Goal: Find specific page/section: Find specific page/section

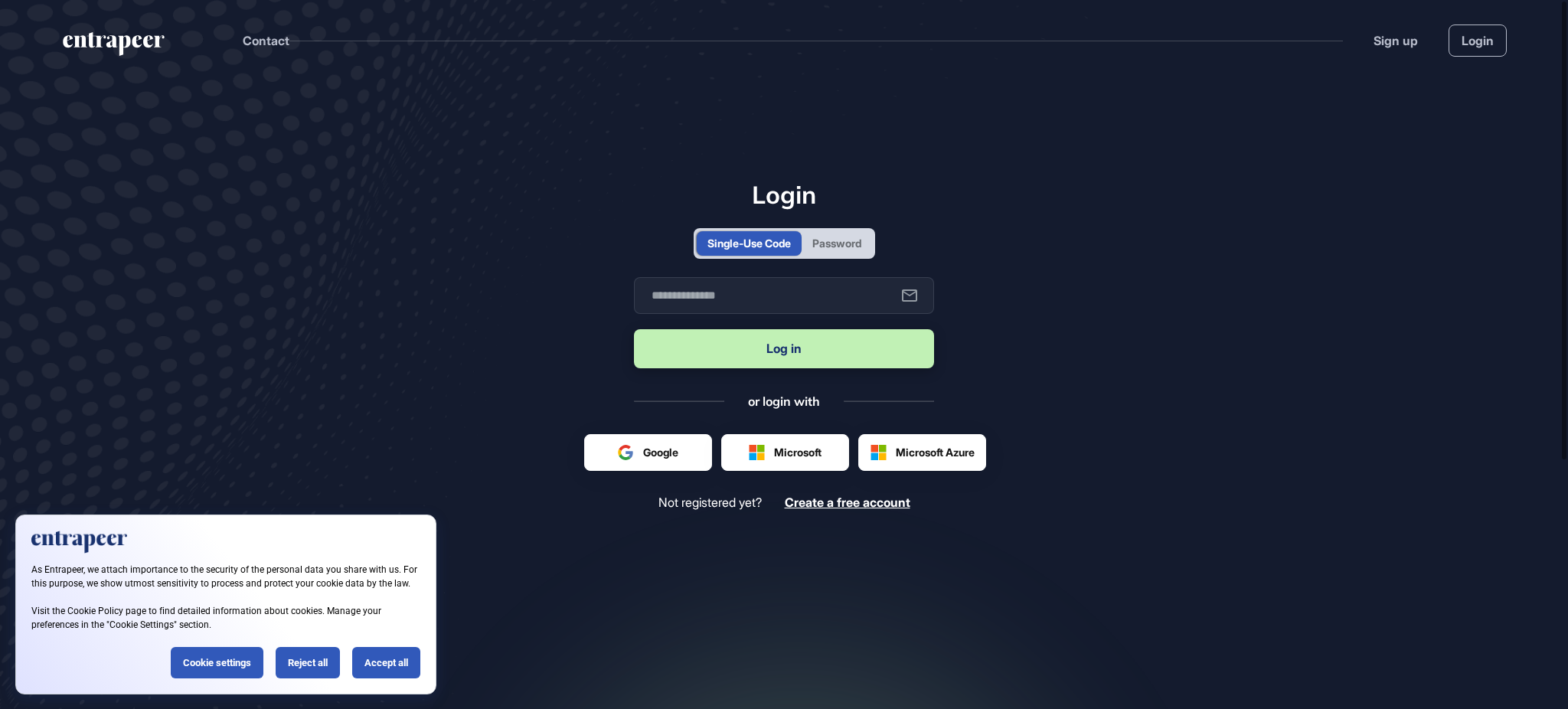
scroll to position [1, 1]
click at [854, 234] on div "Password" at bounding box center [837, 243] width 71 height 24
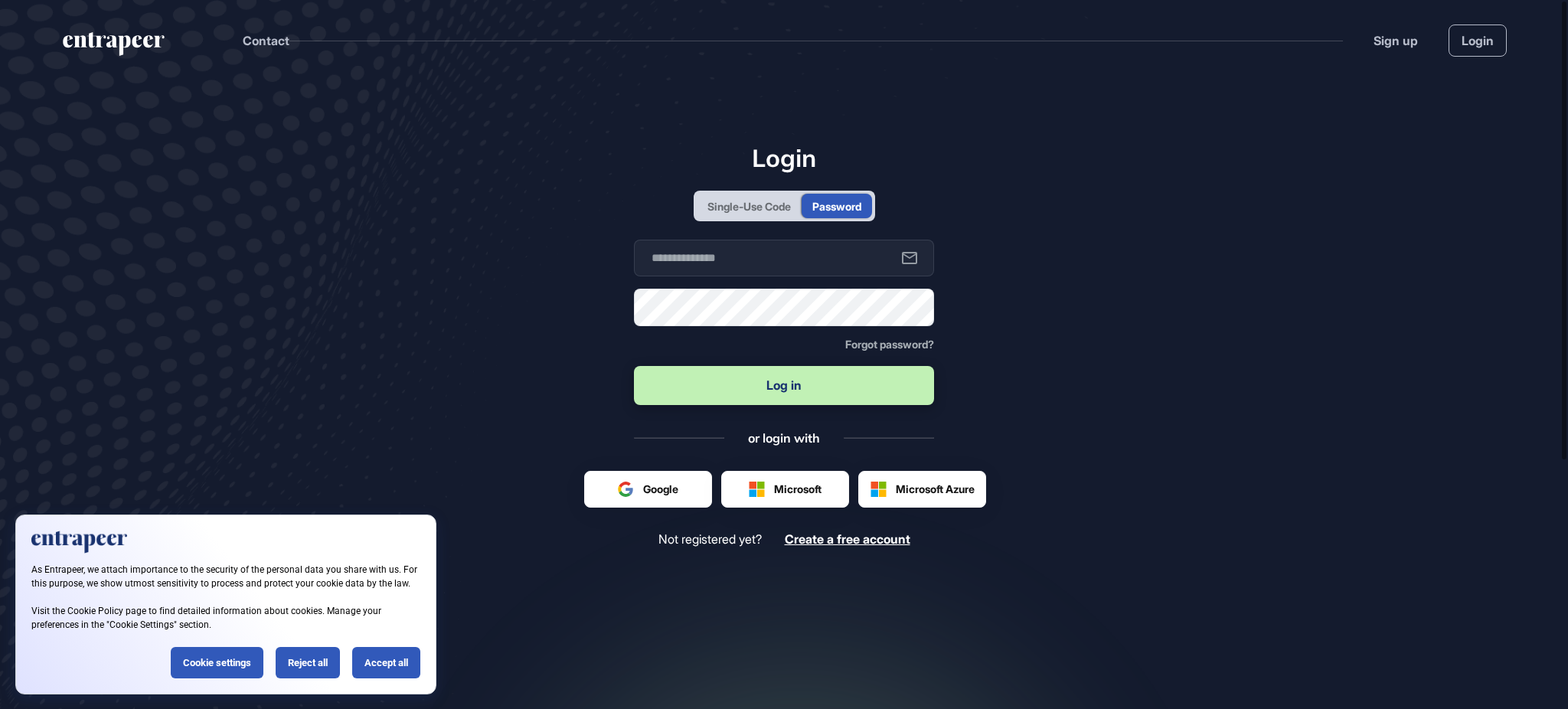
scroll to position [0, 0]
click at [830, 277] on form "Business email Password Forgot password? Log in" at bounding box center [783, 323] width 300 height 168
click at [826, 262] on input "text" at bounding box center [783, 258] width 300 height 37
type input "**********"
click at [663, 290] on div "Password" at bounding box center [783, 307] width 300 height 37
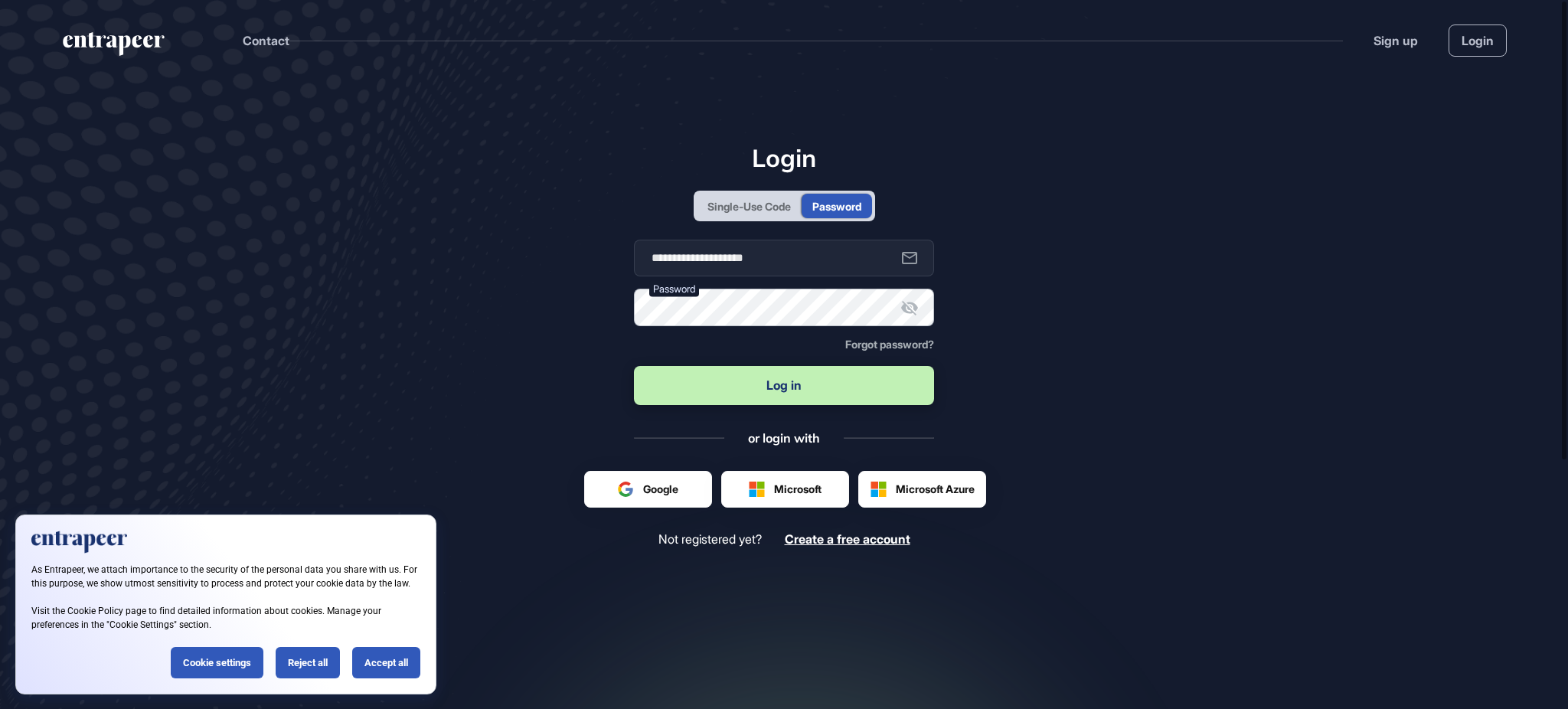
click at [634, 366] on button "Log in" at bounding box center [783, 385] width 300 height 39
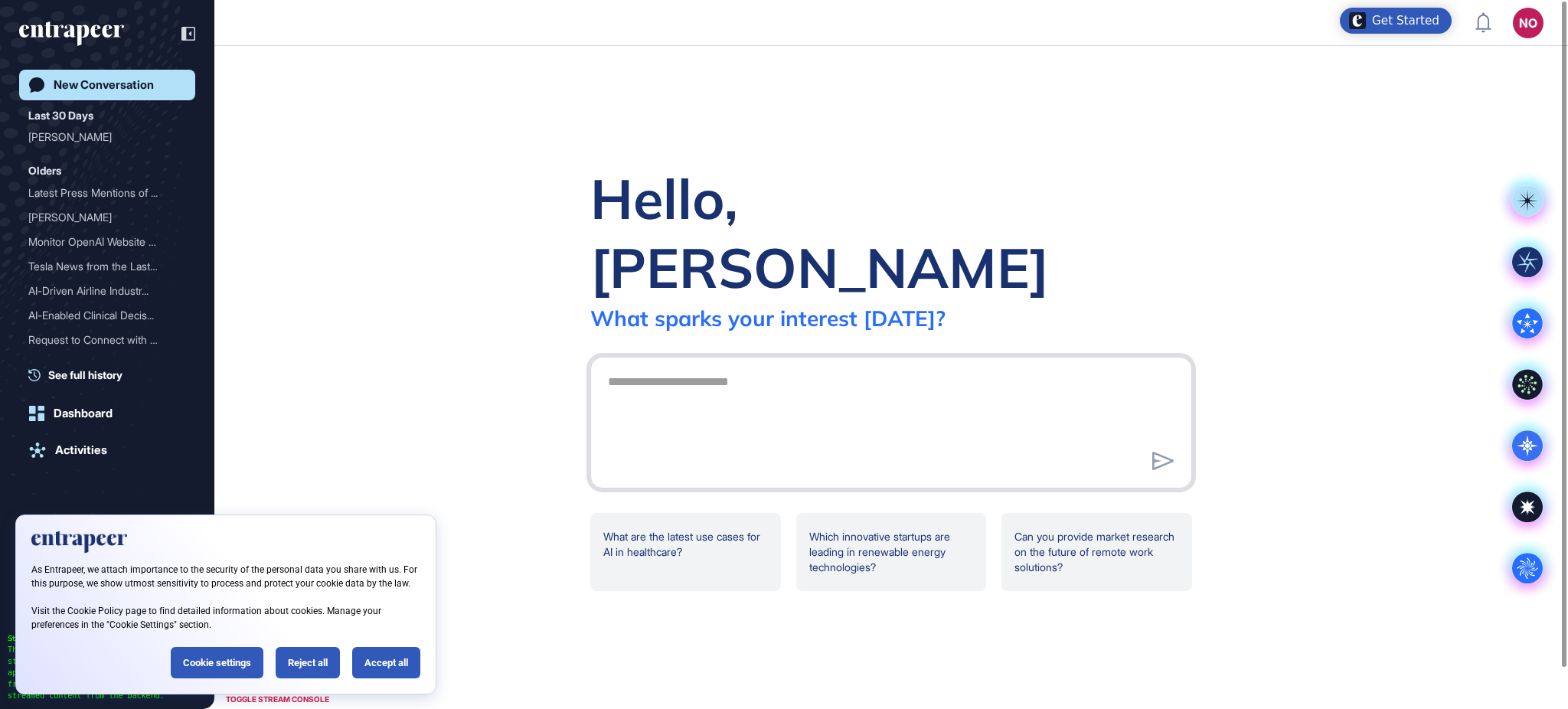
scroll to position [1, 1]
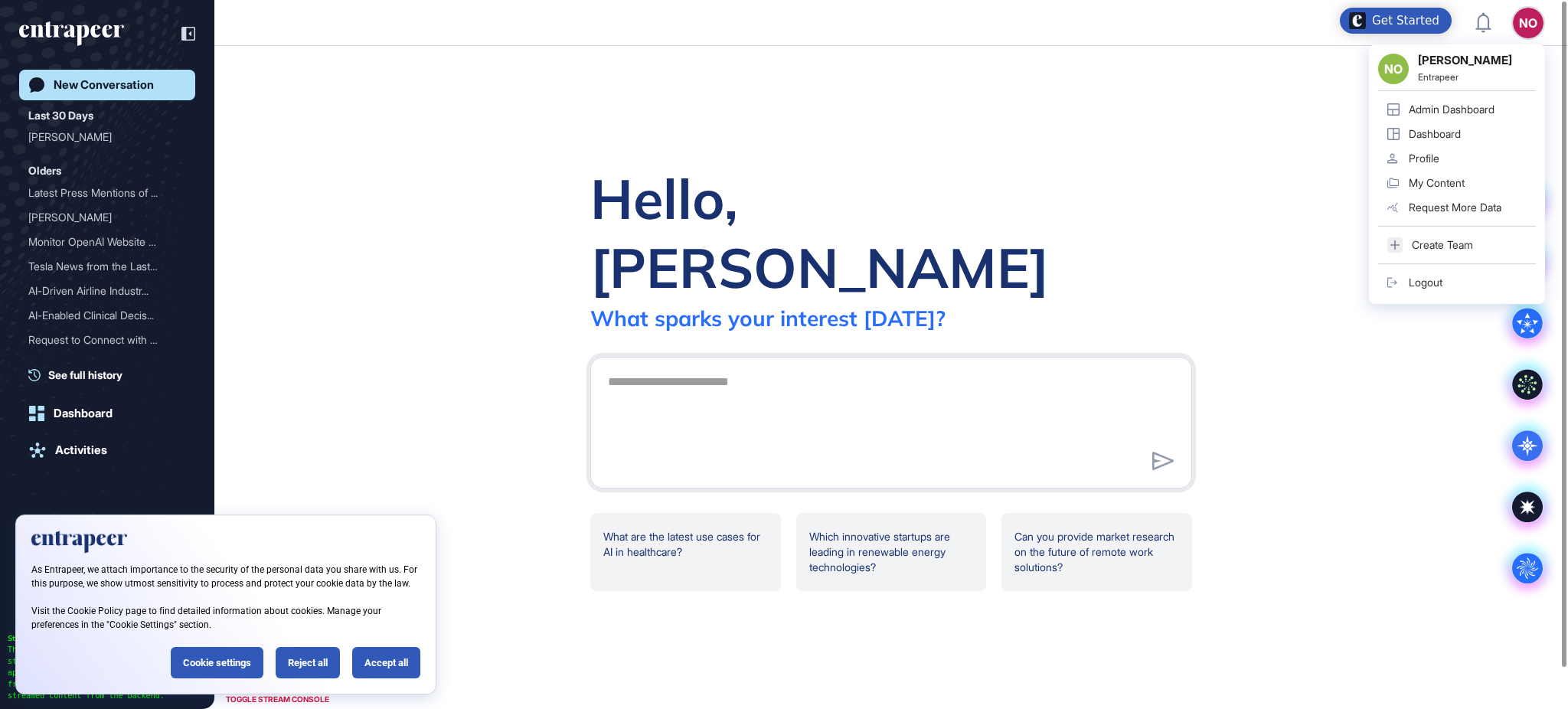
click at [1479, 108] on div "Admin Dashboard" at bounding box center [1451, 109] width 85 height 12
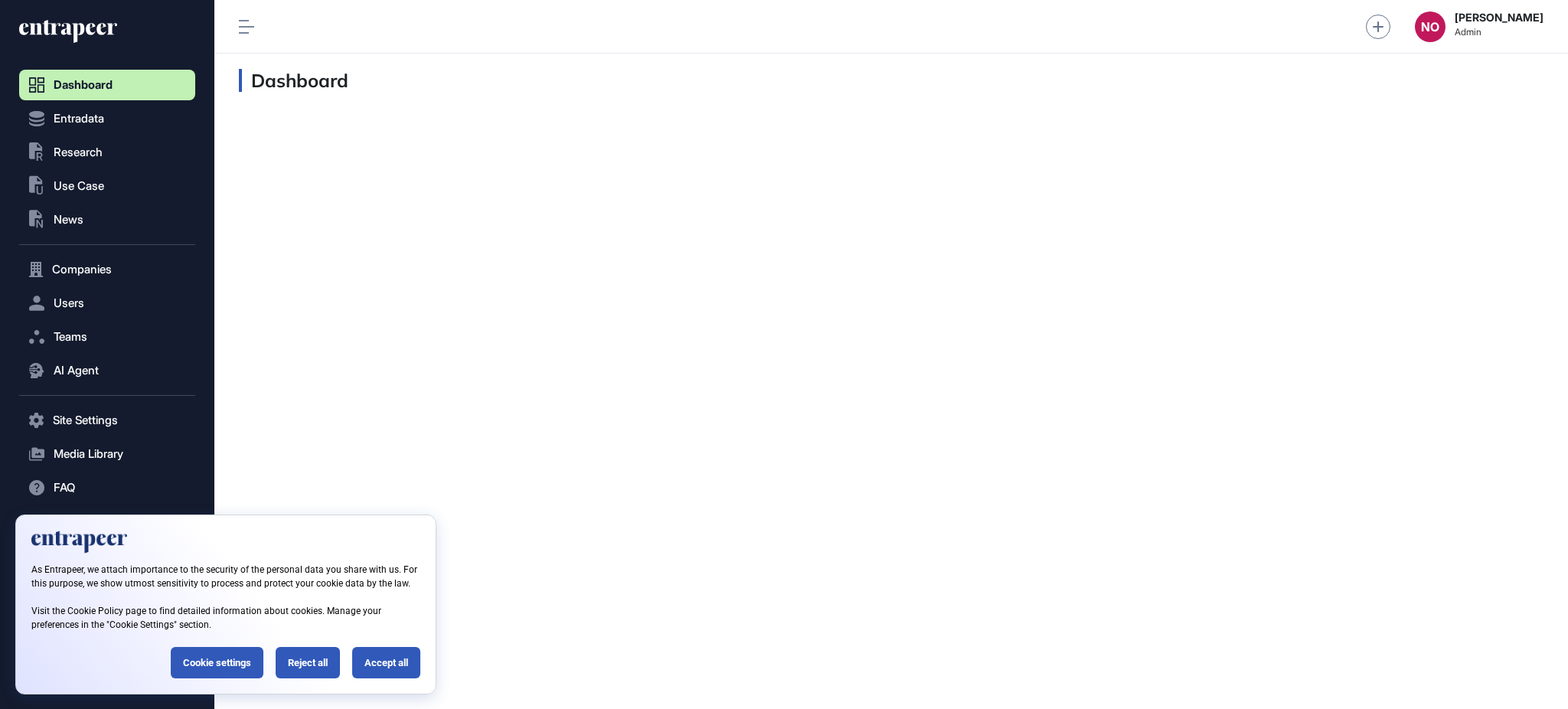
scroll to position [1, 1]
click at [302, 663] on div "Reject all" at bounding box center [307, 663] width 64 height 32
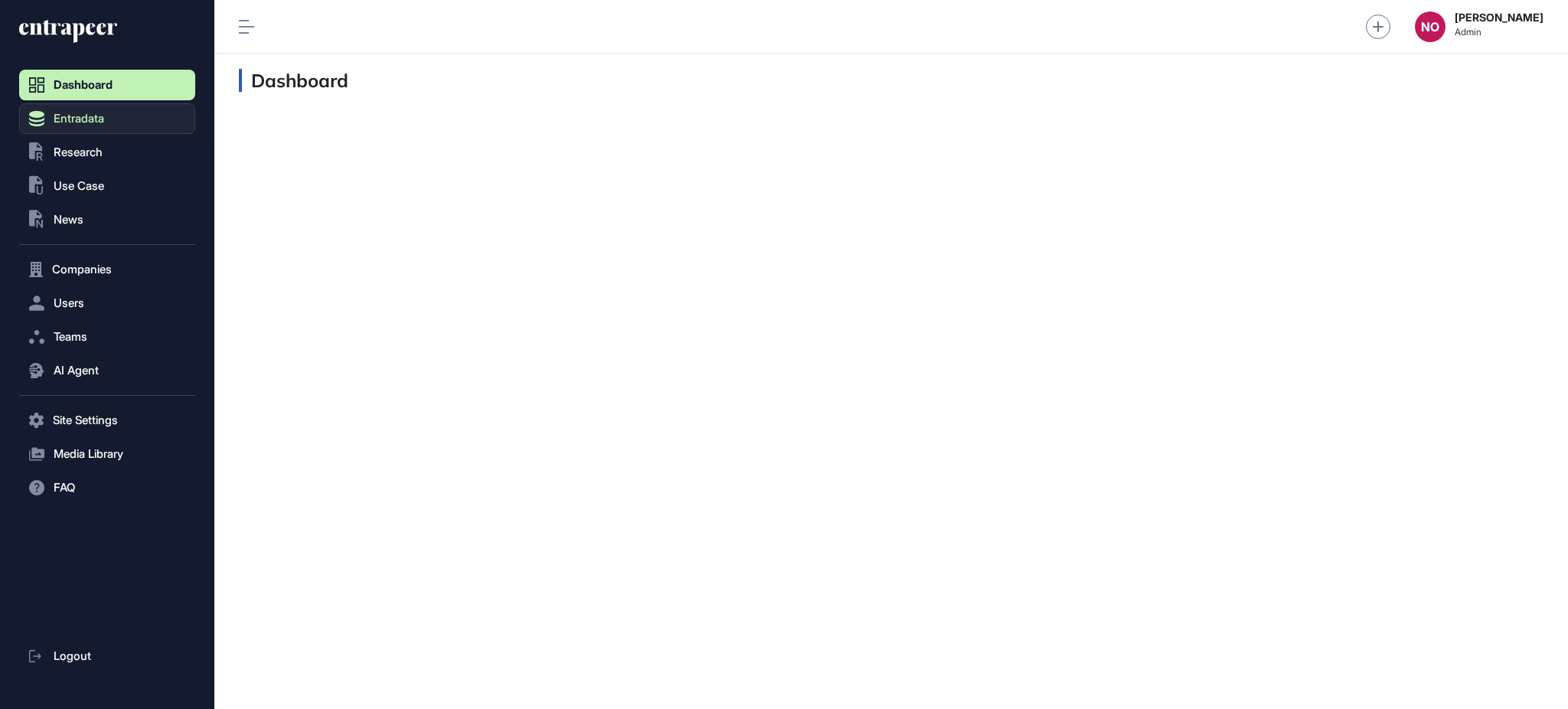
click at [129, 115] on button "Entradata" at bounding box center [108, 118] width 176 height 31
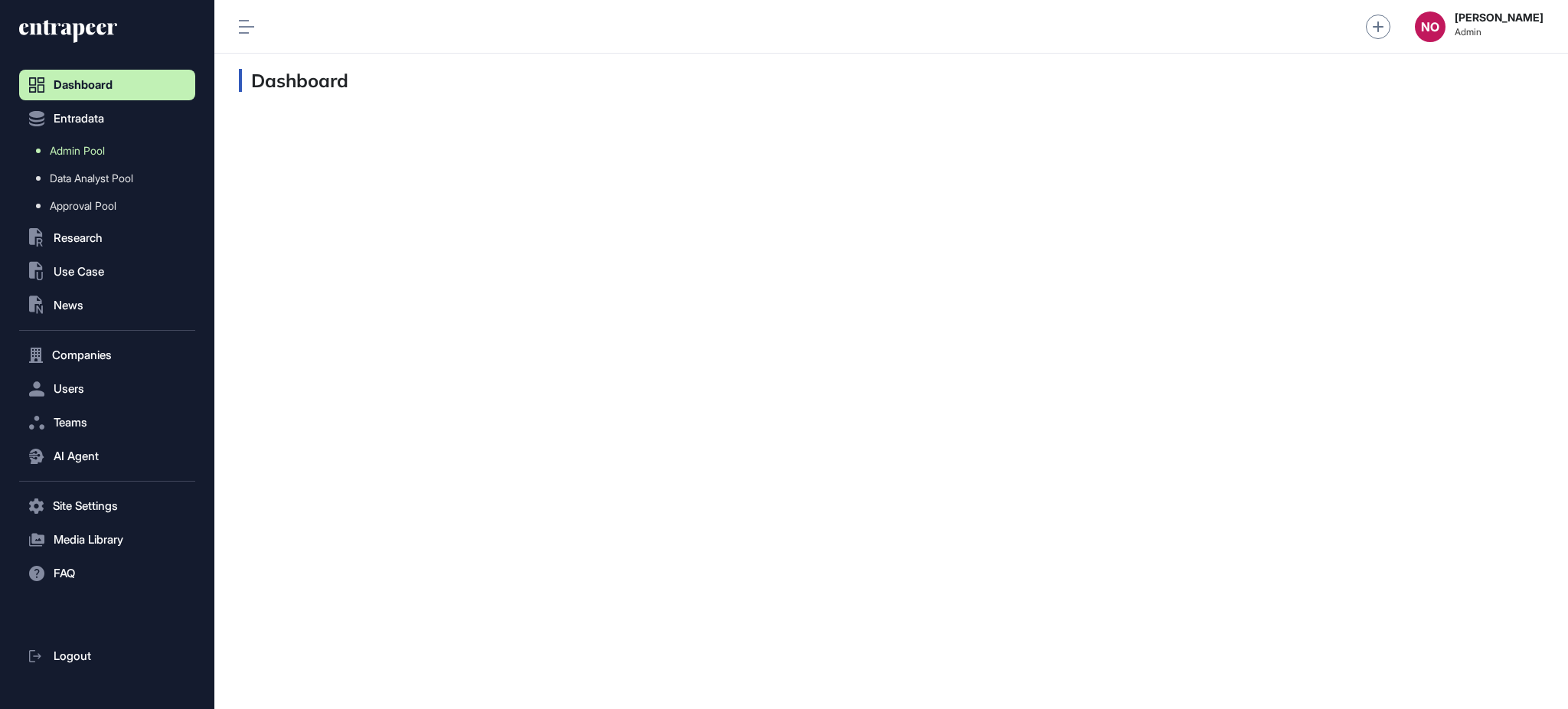
click at [137, 151] on link "Admin Pool" at bounding box center [111, 151] width 169 height 28
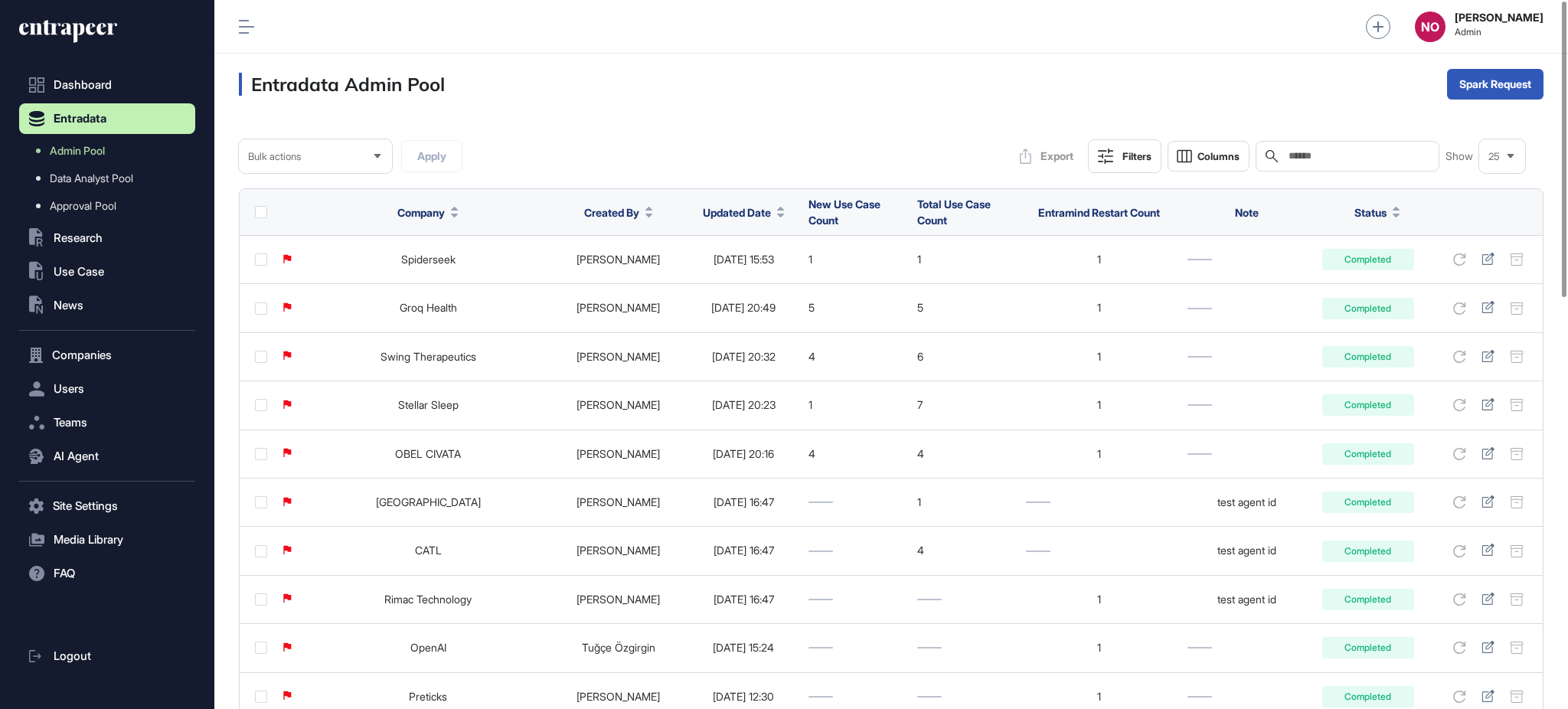
click at [777, 207] on icon at bounding box center [780, 209] width 7 height 4
click at [713, 279] on span "Sort Descending" at bounding box center [735, 277] width 61 height 13
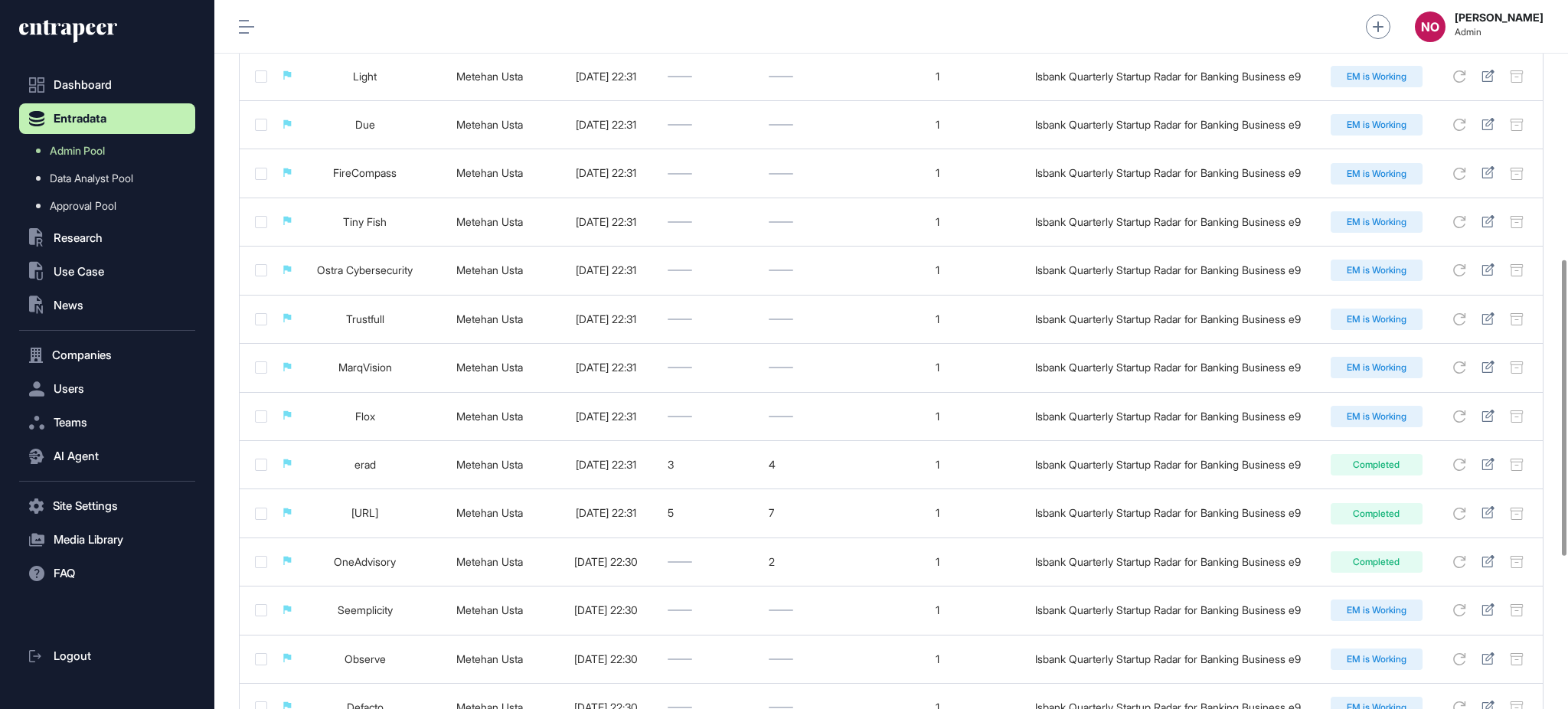
scroll to position [987, 0]
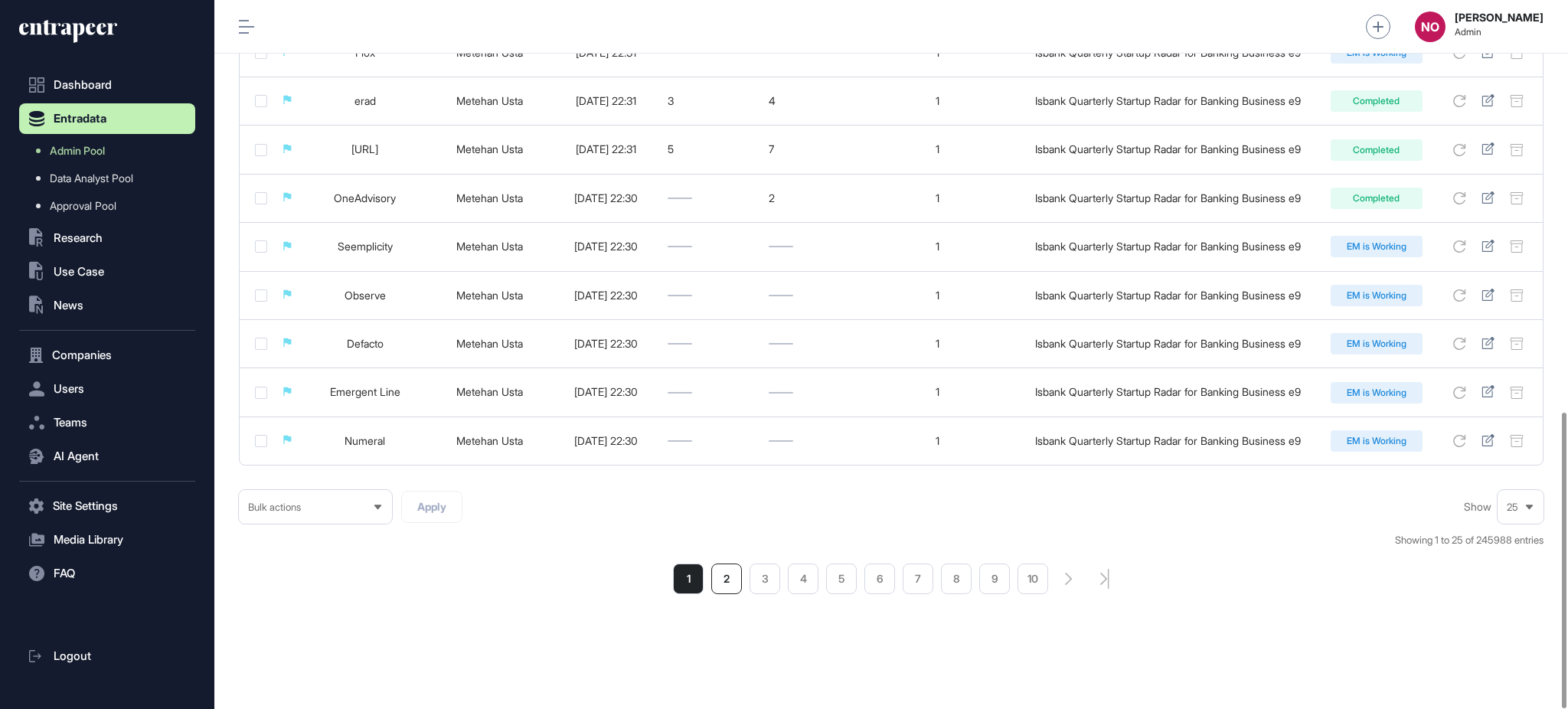
click at [726, 577] on li "2" at bounding box center [726, 578] width 31 height 31
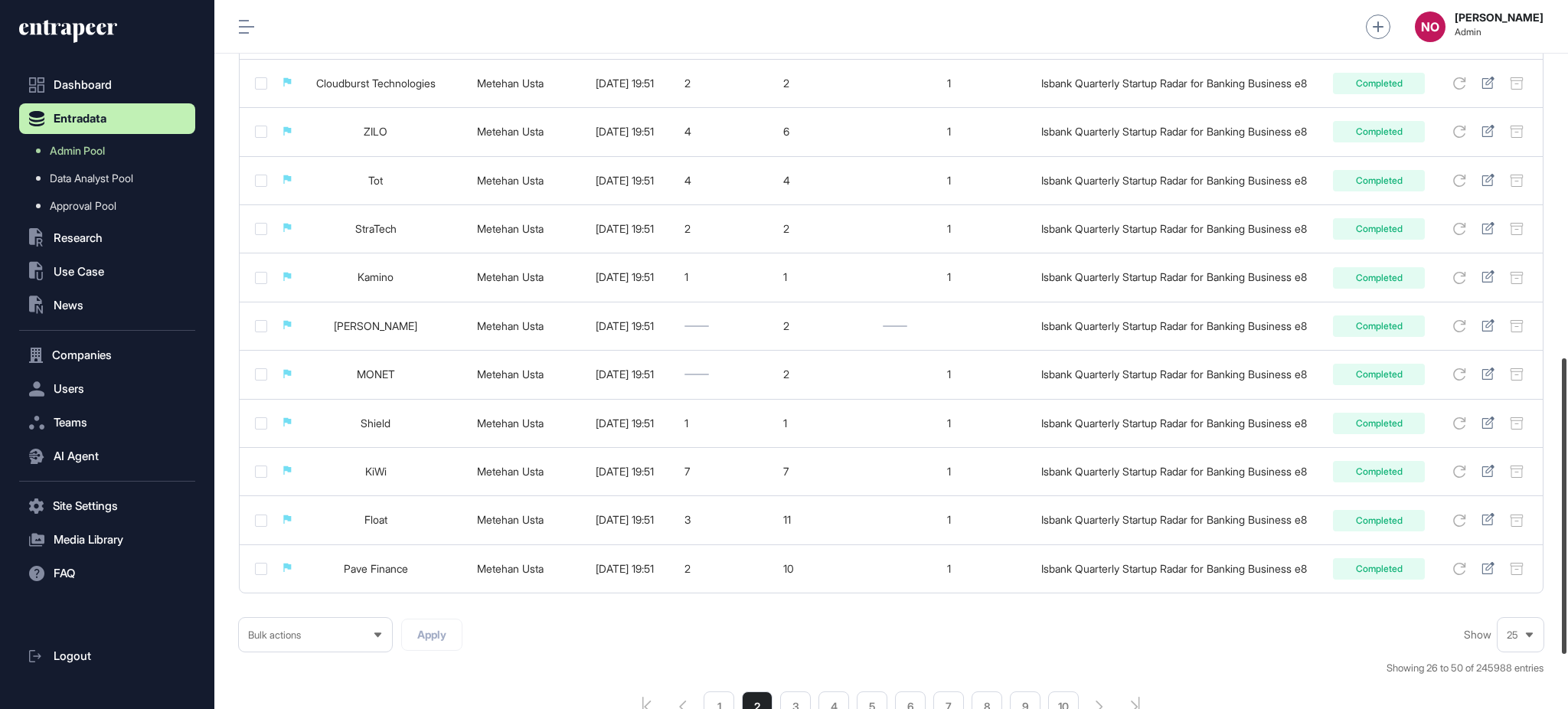
scroll to position [987, 0]
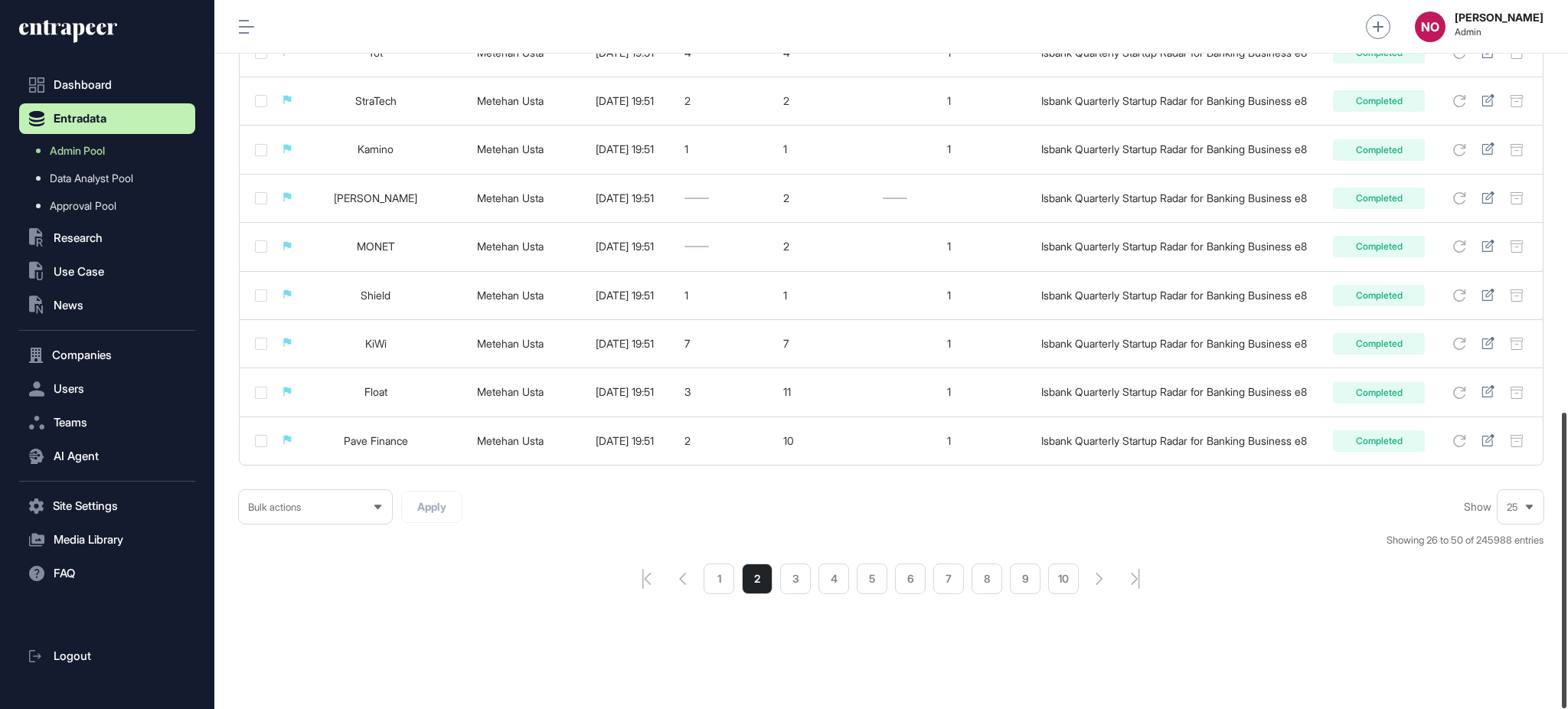
drag, startPoint x: 1566, startPoint y: 144, endPoint x: 1564, endPoint y: 614, distance: 470.0
click at [1564, 614] on div at bounding box center [1563, 561] width 5 height 295
click at [786, 584] on li "3" at bounding box center [795, 578] width 31 height 31
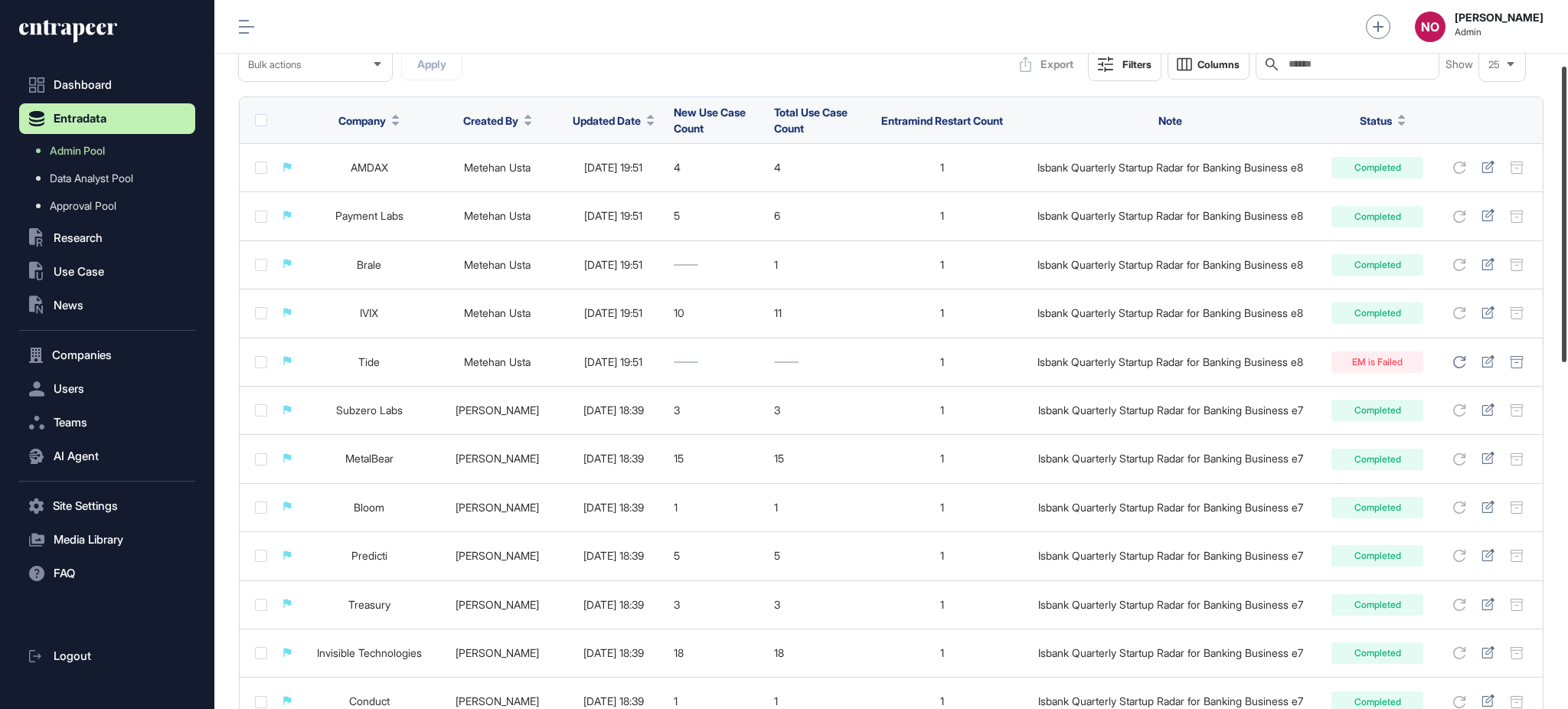
scroll to position [176, 0]
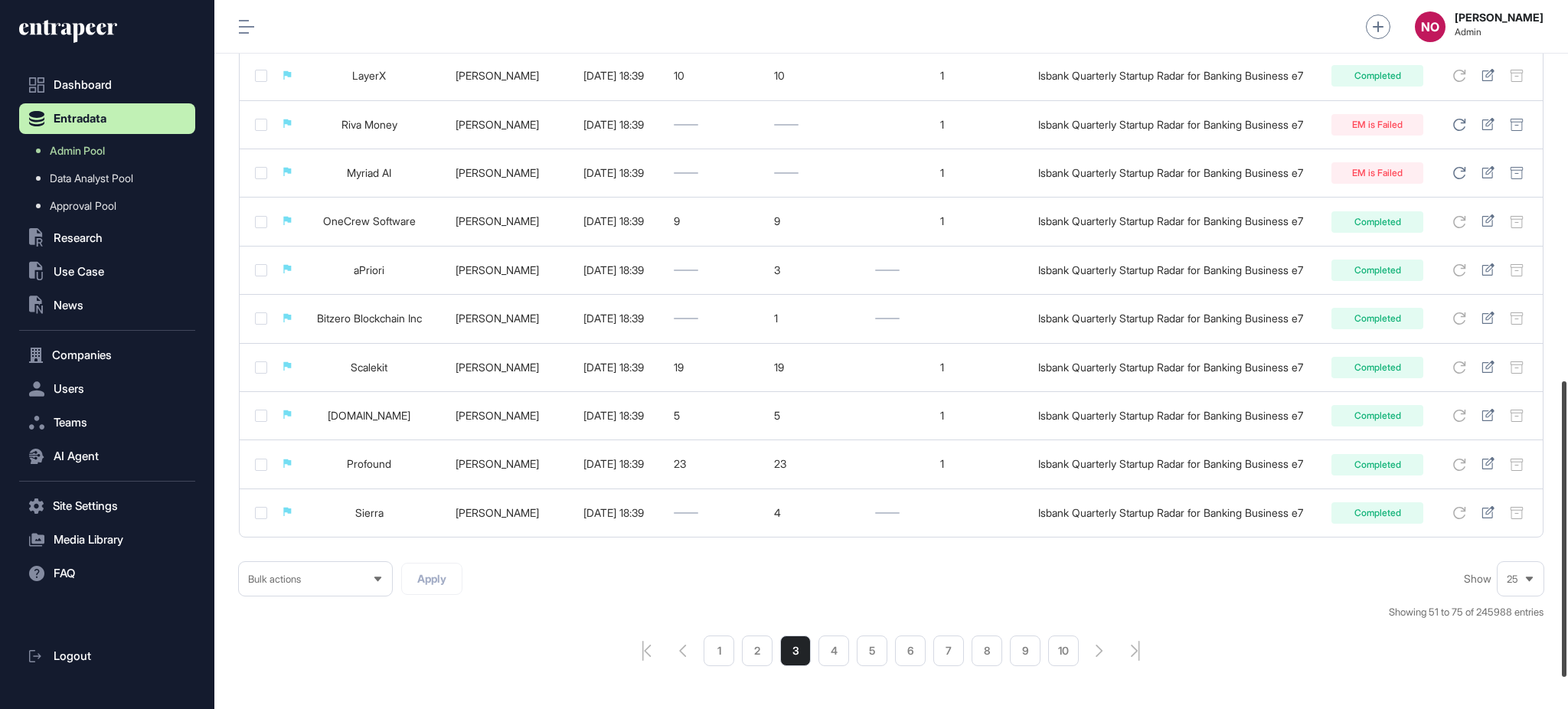
drag, startPoint x: 1566, startPoint y: 67, endPoint x: 1562, endPoint y: 446, distance: 379.0
click at [1562, 446] on div at bounding box center [1563, 529] width 5 height 295
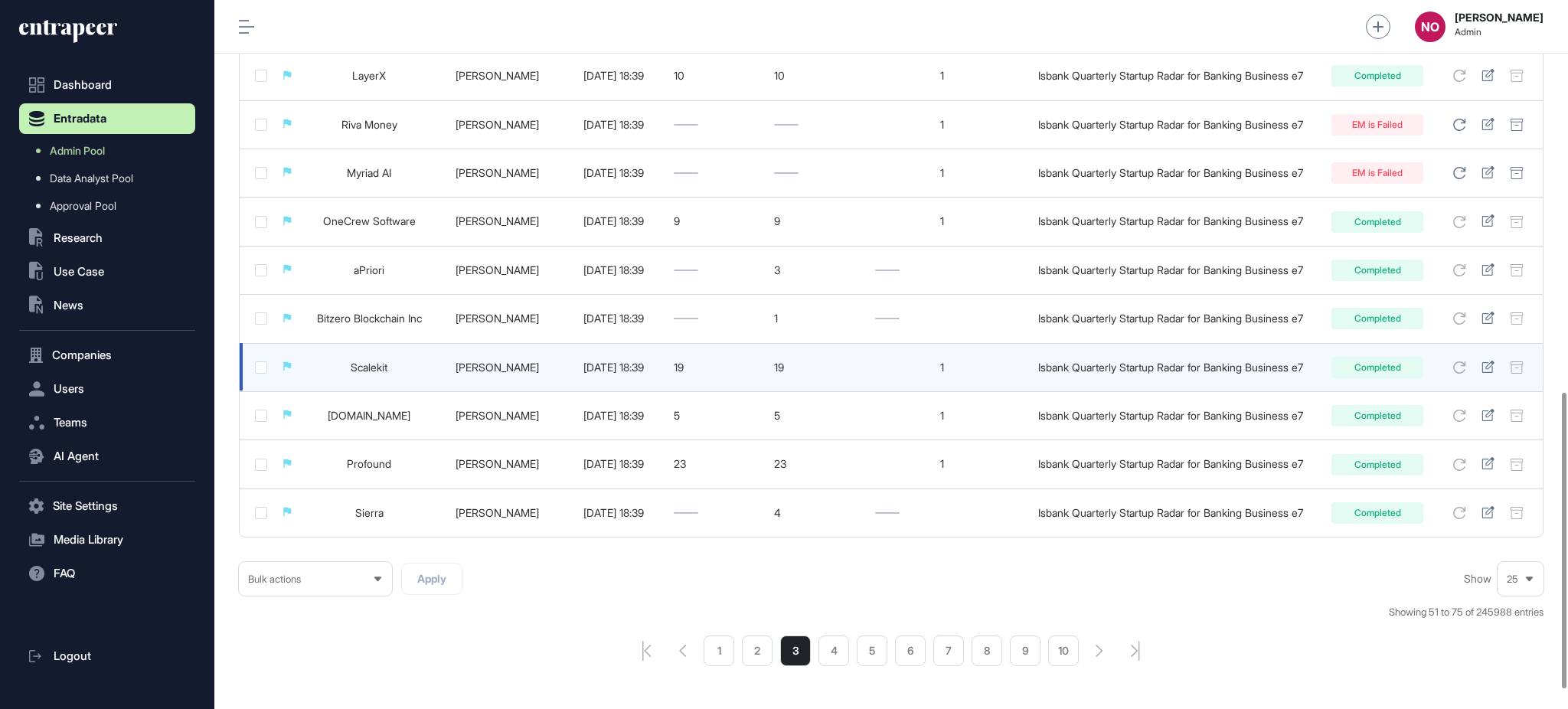
scroll to position [987, 0]
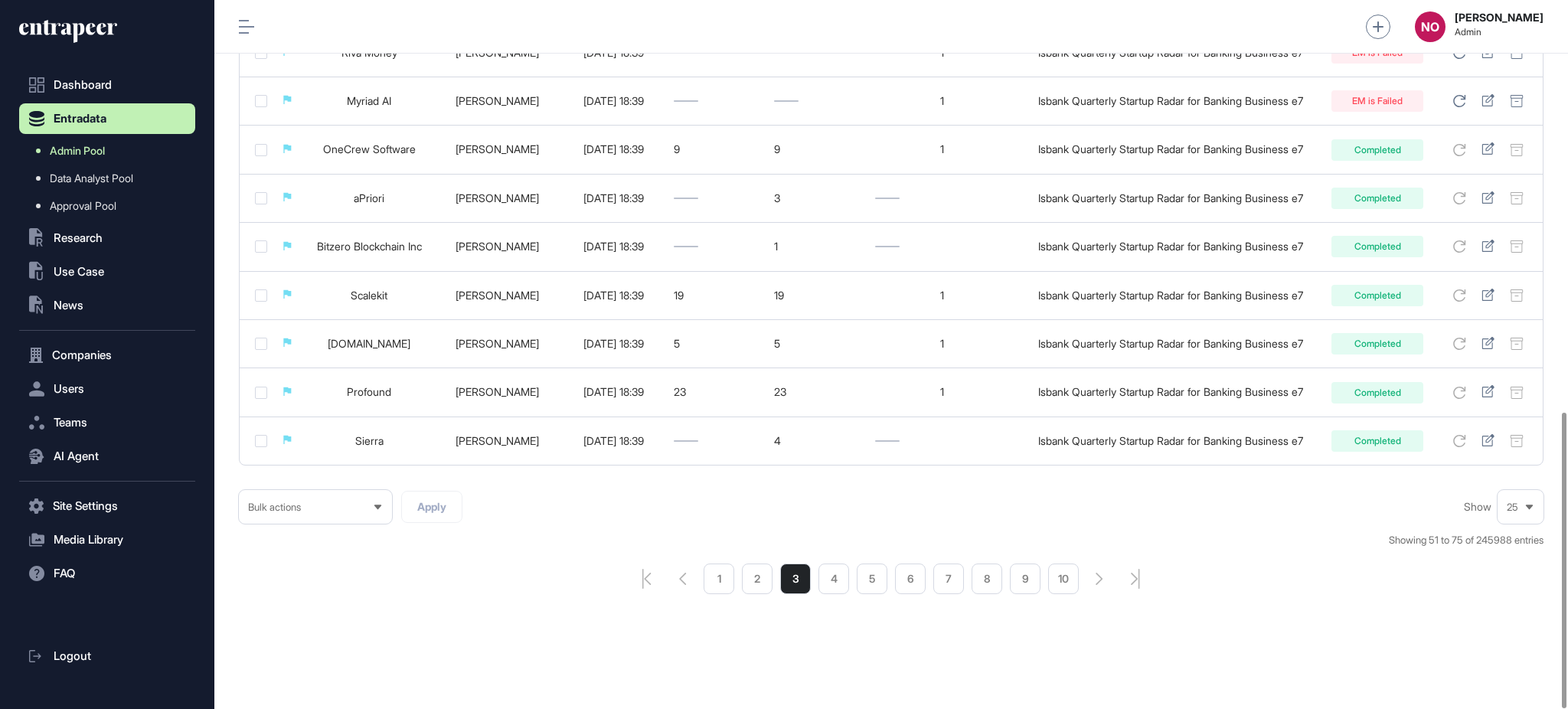
click at [137, 155] on link "Admin Pool" at bounding box center [111, 151] width 169 height 28
